Goal: Task Accomplishment & Management: Use online tool/utility

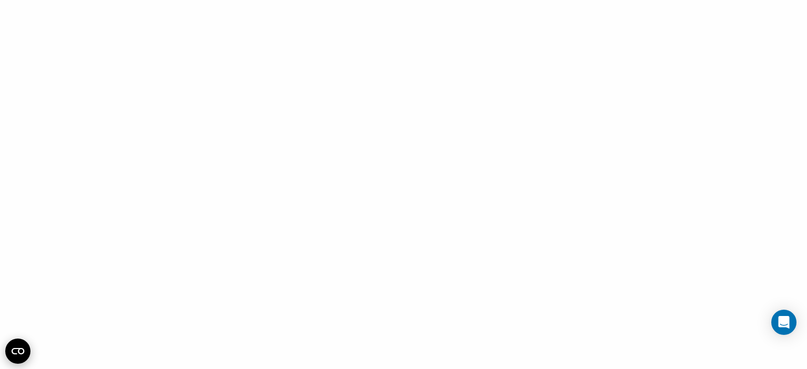
click at [17, 353] on icon "Open CMP widget" at bounding box center [18, 351] width 13 height 6
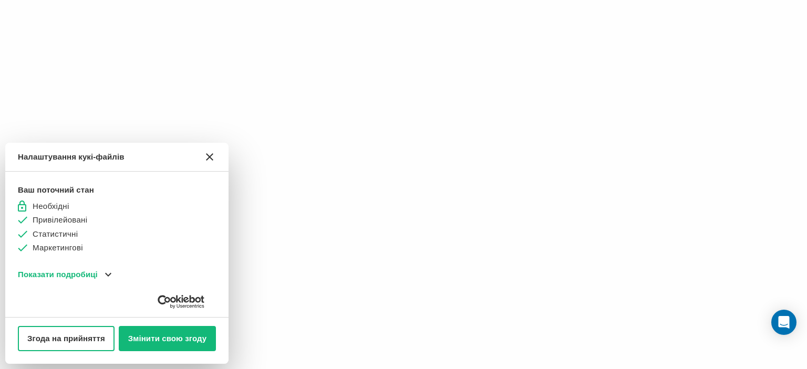
click at [210, 153] on icon "[#WIDGET_ICON_CROSS#]" at bounding box center [209, 156] width 7 height 7
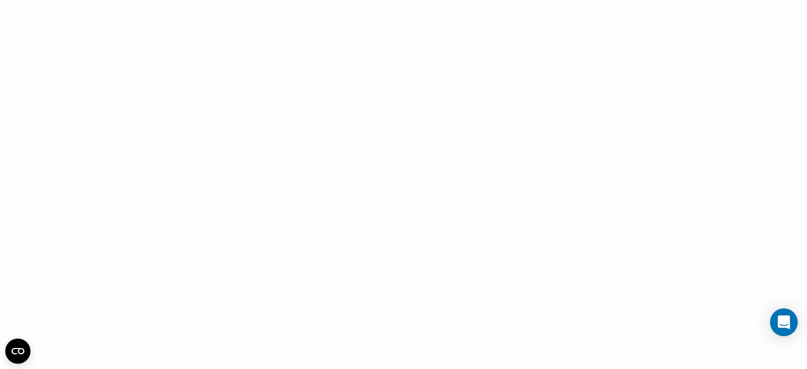
click at [787, 321] on icon "Open Intercom Messenger" at bounding box center [783, 323] width 12 height 14
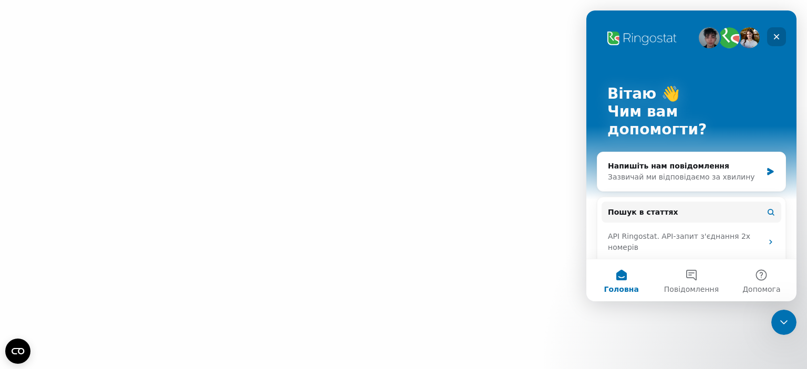
click at [779, 31] on div "Закрити" at bounding box center [776, 36] width 19 height 19
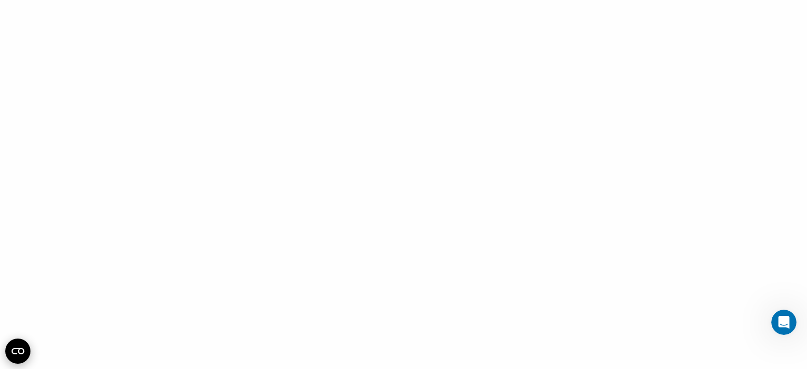
click at [14, 349] on icon "Open CMP widget" at bounding box center [18, 351] width 13 height 6
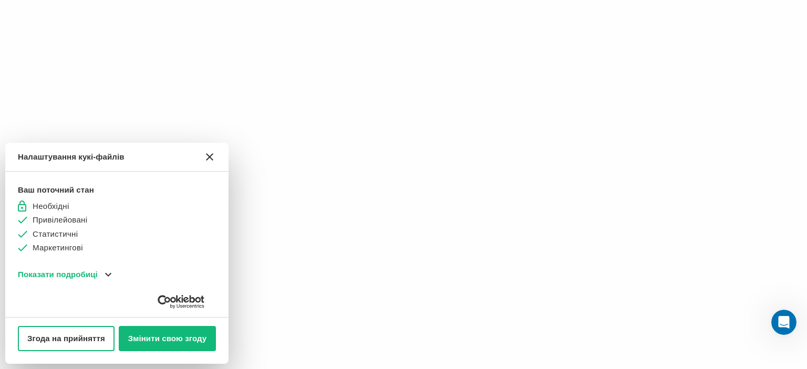
click at [206, 154] on icon "Close CMP widget" at bounding box center [209, 156] width 7 height 7
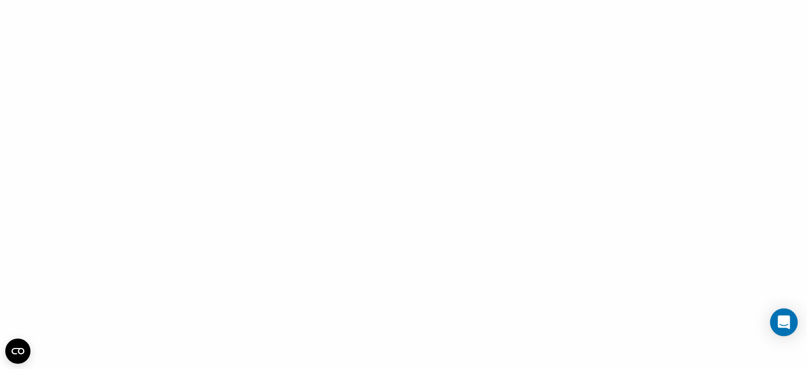
click at [788, 321] on icon "Open Intercom Messenger" at bounding box center [783, 323] width 12 height 14
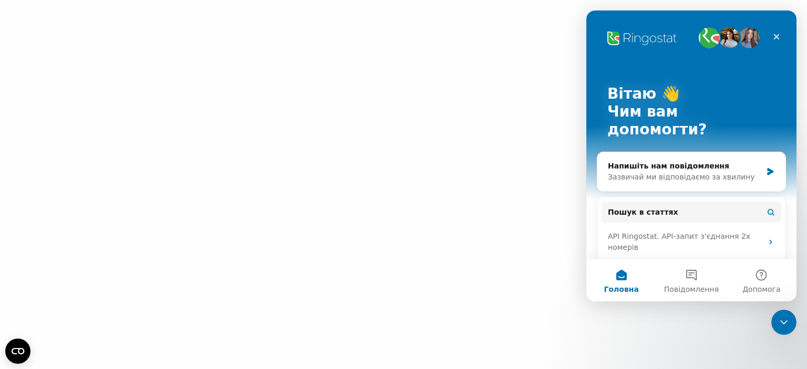
click at [704, 35] on img "Месенджер Intercom" at bounding box center [709, 37] width 21 height 21
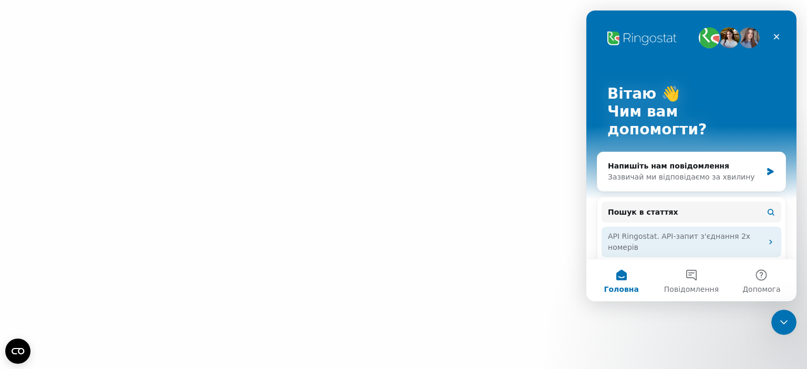
click at [677, 231] on div "API Ringostat. API-запит з'єднання 2х номерів" at bounding box center [685, 242] width 154 height 22
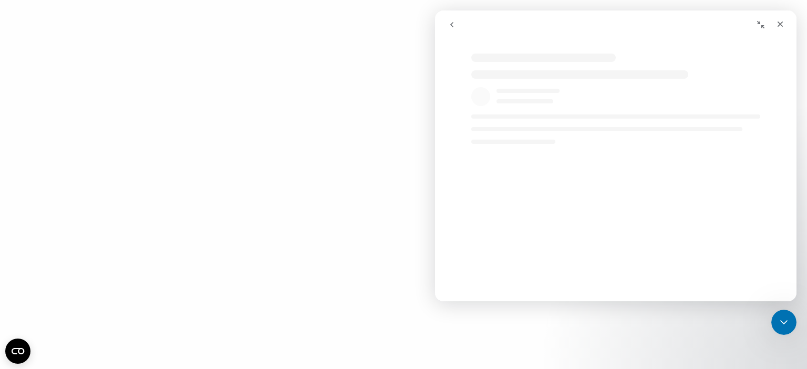
select select "uk"
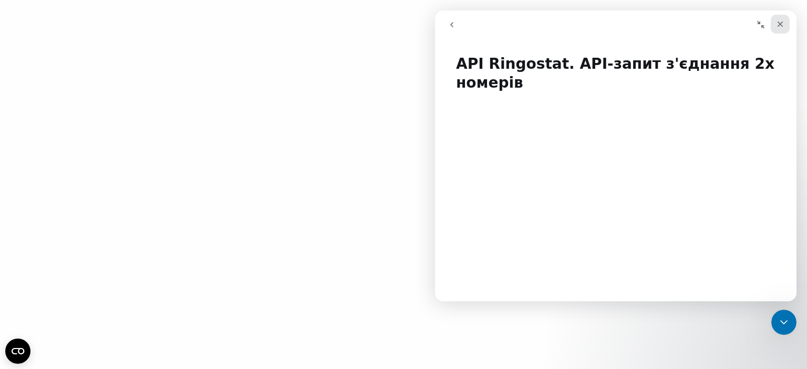
click at [779, 23] on icon "Закрити" at bounding box center [780, 25] width 6 height 6
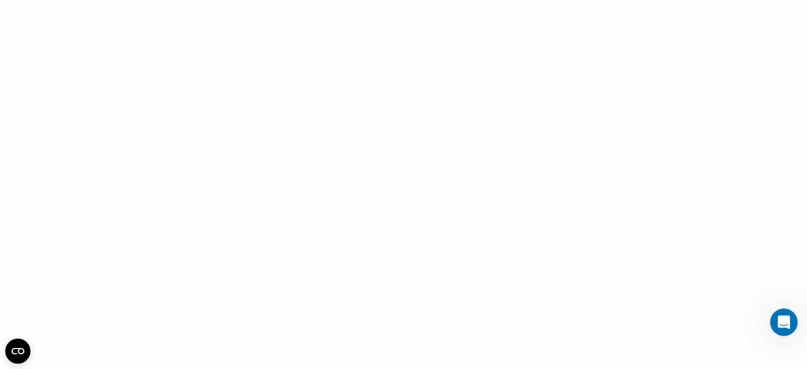
select select "uk"
click at [782, 321] on icon "Відкрити програму для спілкування Intercom" at bounding box center [782, 321] width 17 height 17
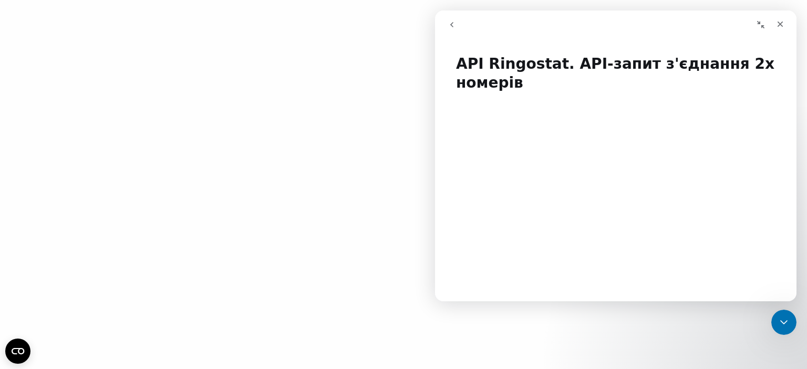
click at [451, 20] on icon "go back" at bounding box center [451, 24] width 8 height 8
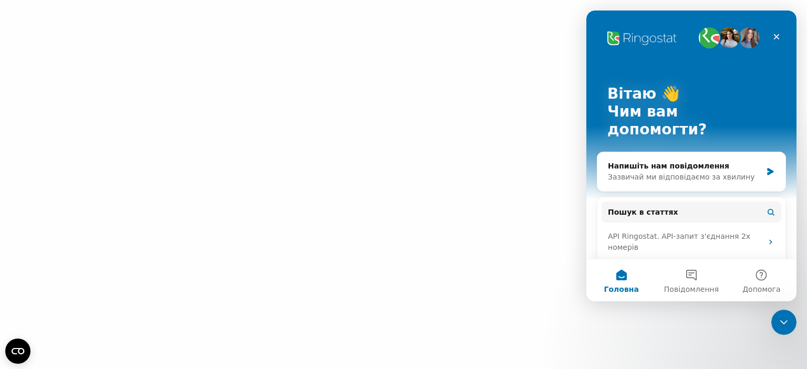
click at [730, 36] on img "Месенджер Intercom" at bounding box center [728, 37] width 21 height 21
click at [738, 36] on img "Месенджер Intercom" at bounding box center [748, 37] width 21 height 21
click at [699, 36] on img "Месенджер Intercom" at bounding box center [709, 37] width 21 height 21
click at [779, 319] on icon "Закрити програму для спілкування Intercom" at bounding box center [782, 321] width 13 height 13
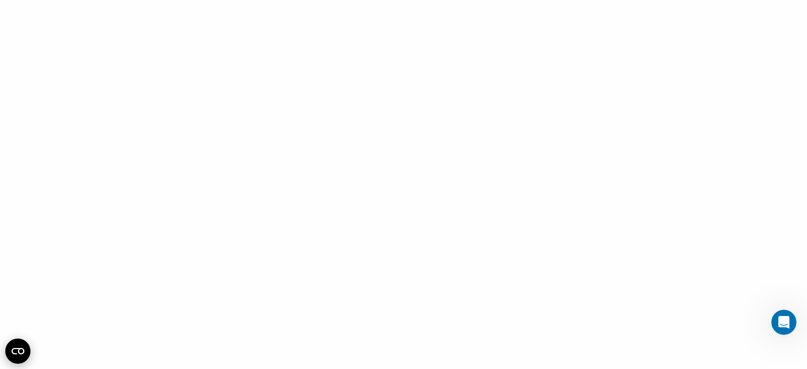
click at [19, 352] on icon "Open CMP widget" at bounding box center [18, 351] width 13 height 6
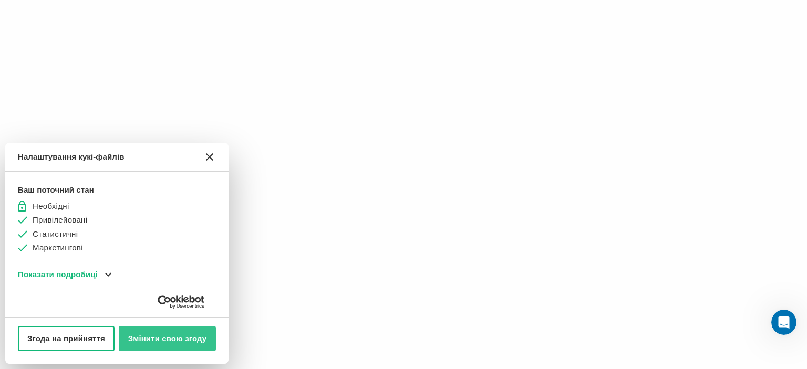
click at [159, 333] on button "Змінити свою згоду" at bounding box center [168, 338] width 98 height 25
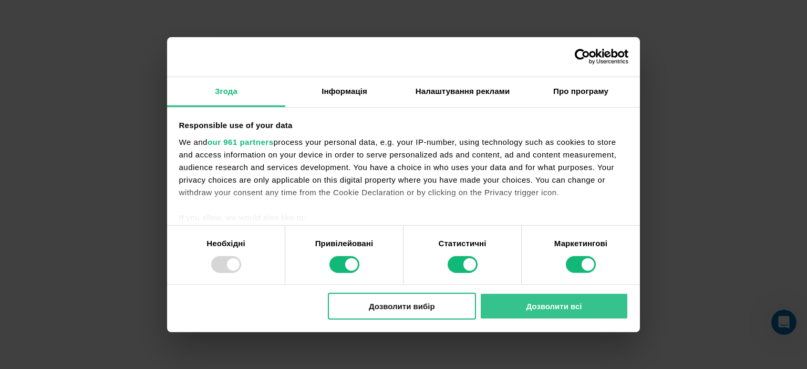
click at [546, 308] on button "Дозволити всі" at bounding box center [554, 306] width 148 height 27
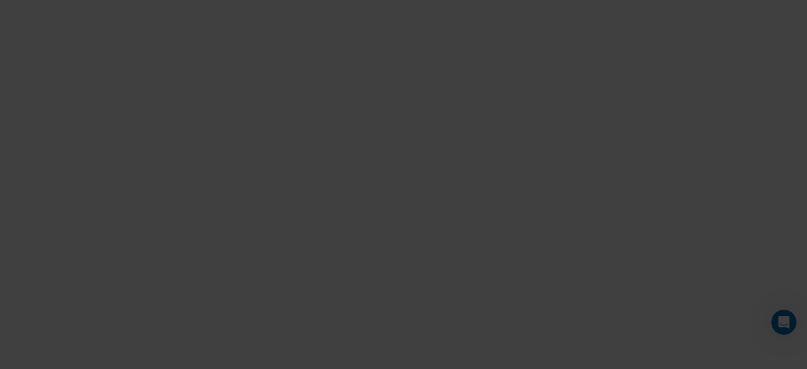
scroll to position [531, 25]
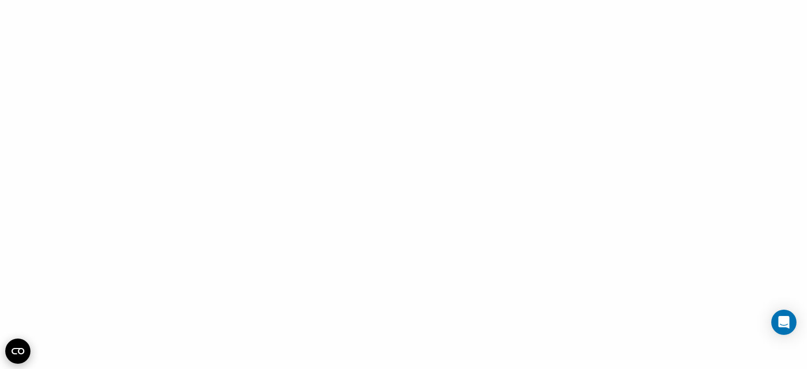
click at [9, 350] on circle "Open CMP widget" at bounding box center [17, 351] width 25 height 25
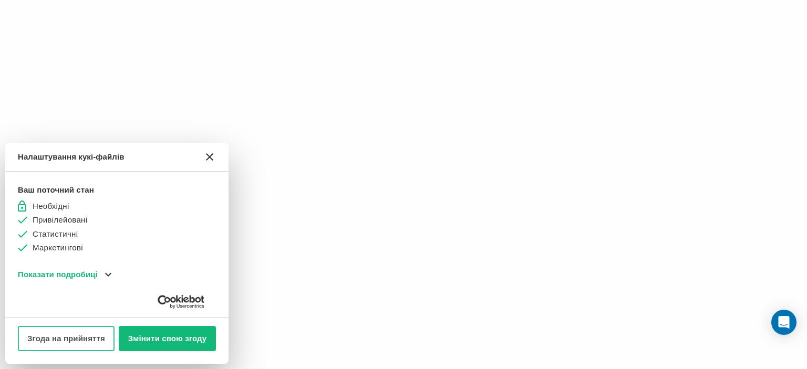
click at [66, 338] on button "Згода на прийняття" at bounding box center [66, 338] width 97 height 25
